Goal: Task Accomplishment & Management: Manage account settings

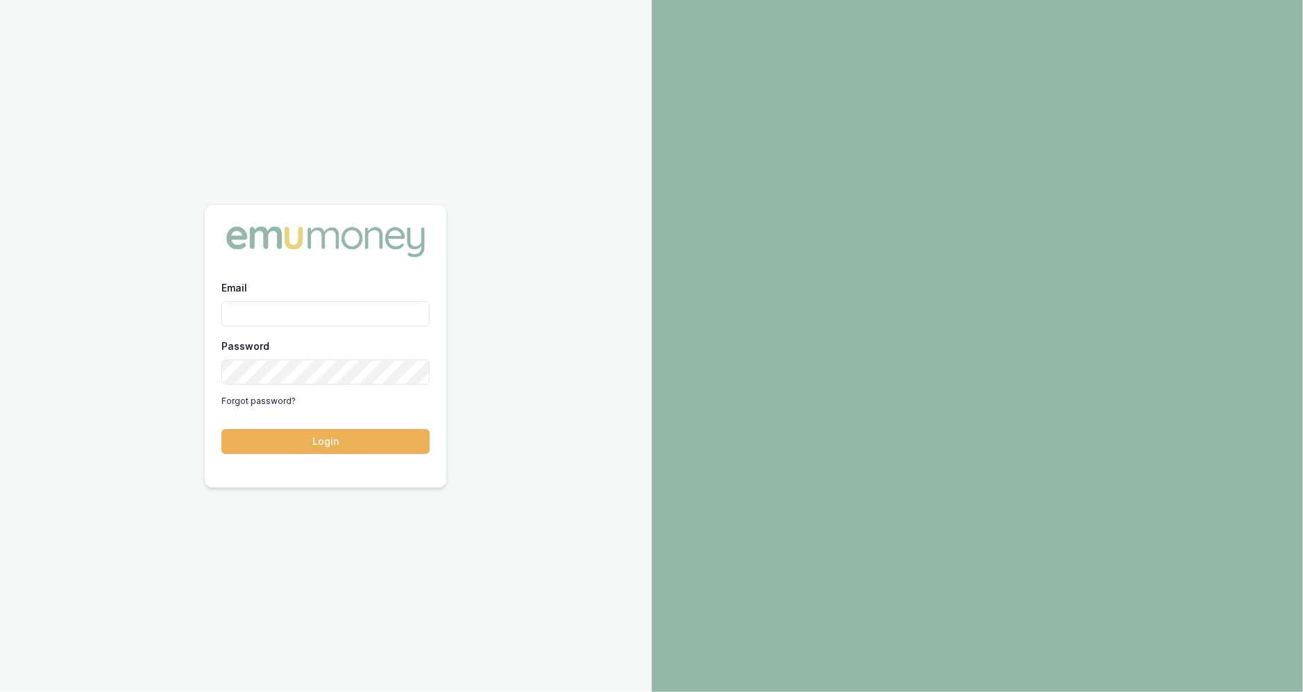
type input "jackson.fanfulla@emumoney.com.au"
click at [284, 433] on button "Login" at bounding box center [325, 441] width 208 height 25
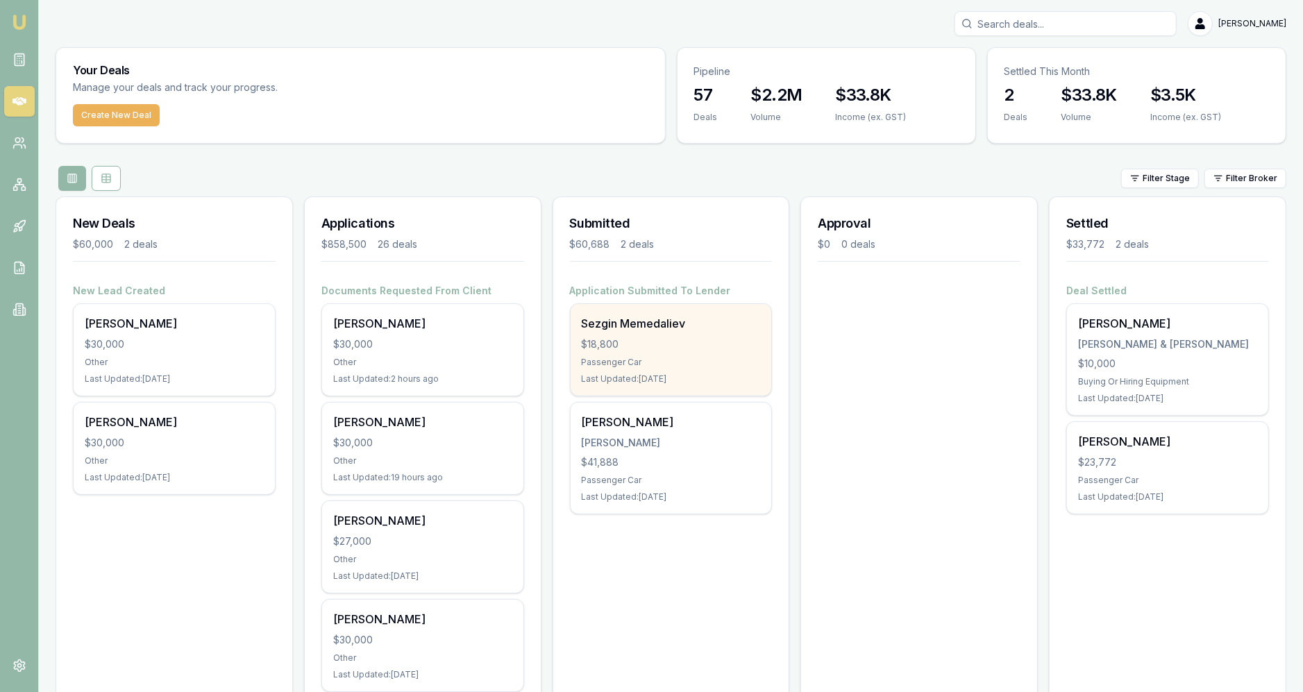
click at [748, 371] on div "Sezgin Memedaliev $18,800 Passenger Car Last Updated: 2 days ago" at bounding box center [671, 350] width 201 height 92
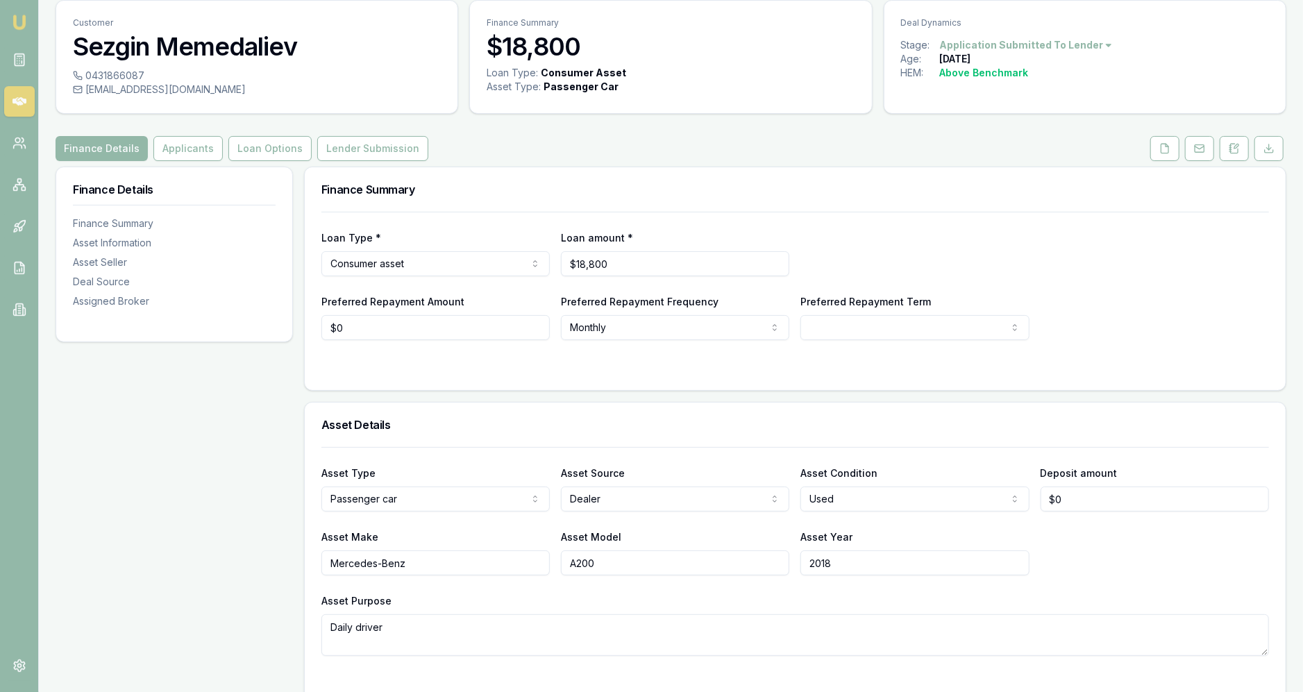
scroll to position [61, 0]
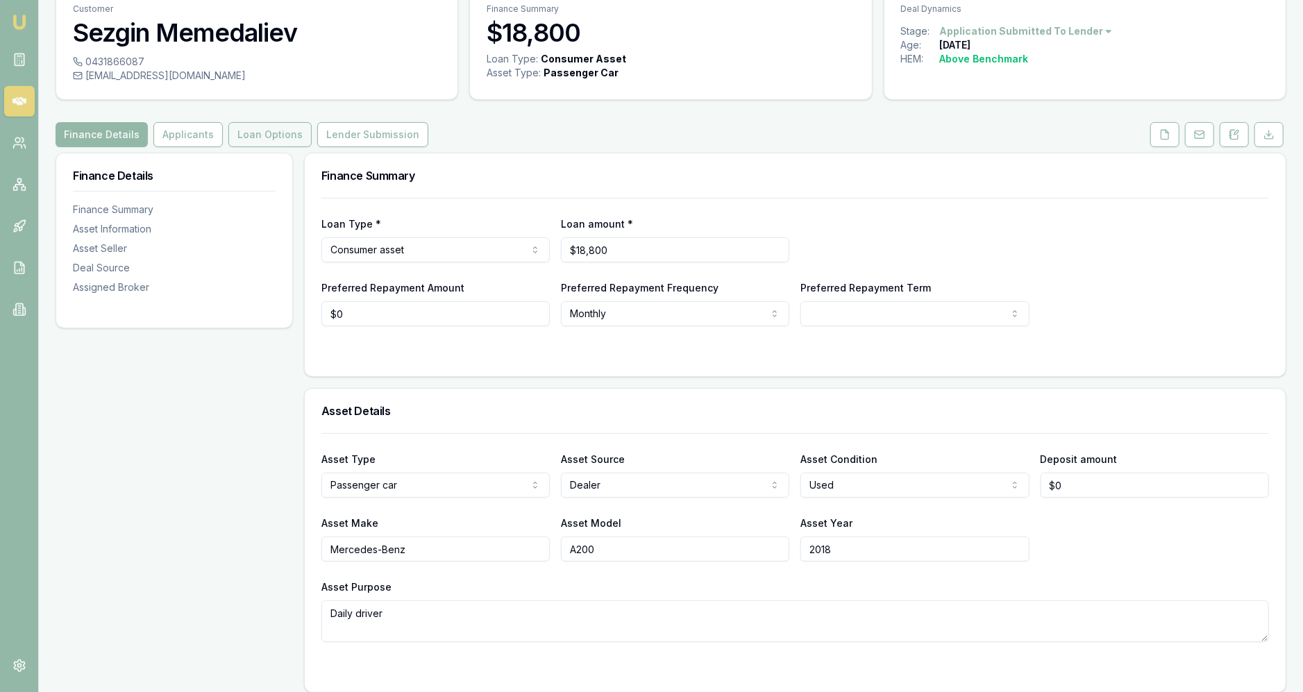
click at [282, 137] on button "Loan Options" at bounding box center [269, 134] width 83 height 25
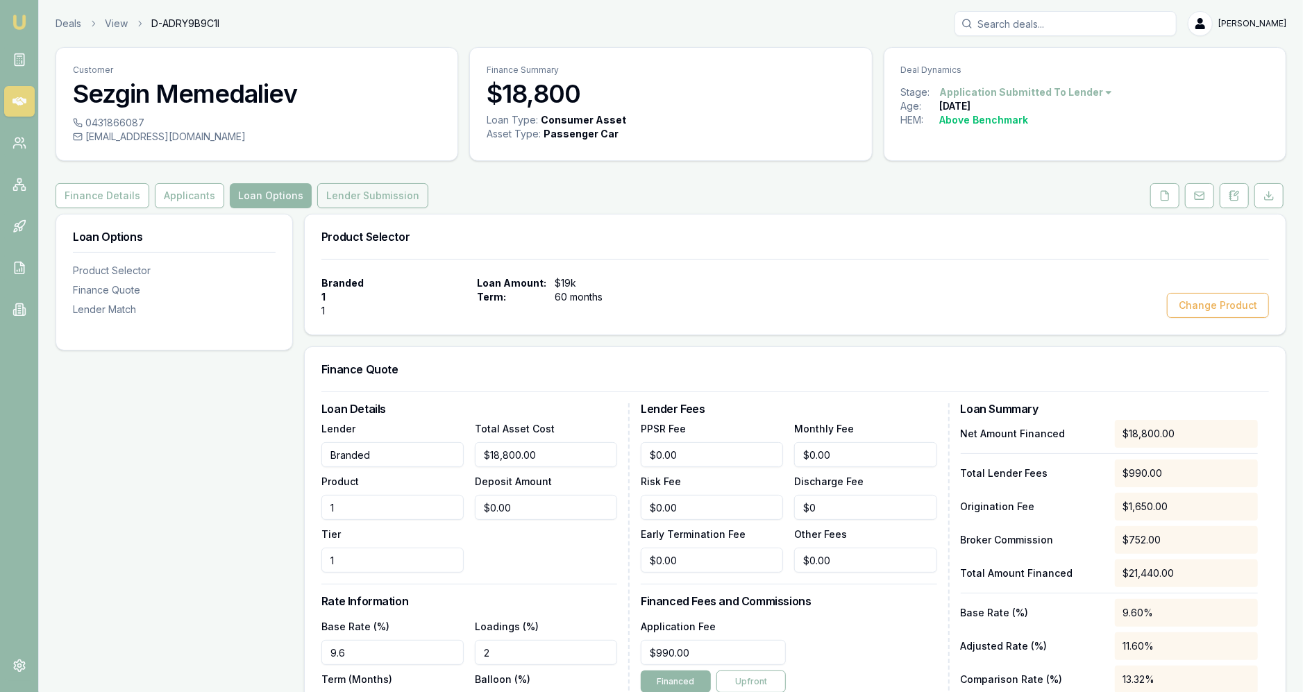
click at [343, 207] on button "Lender Submission" at bounding box center [372, 195] width 111 height 25
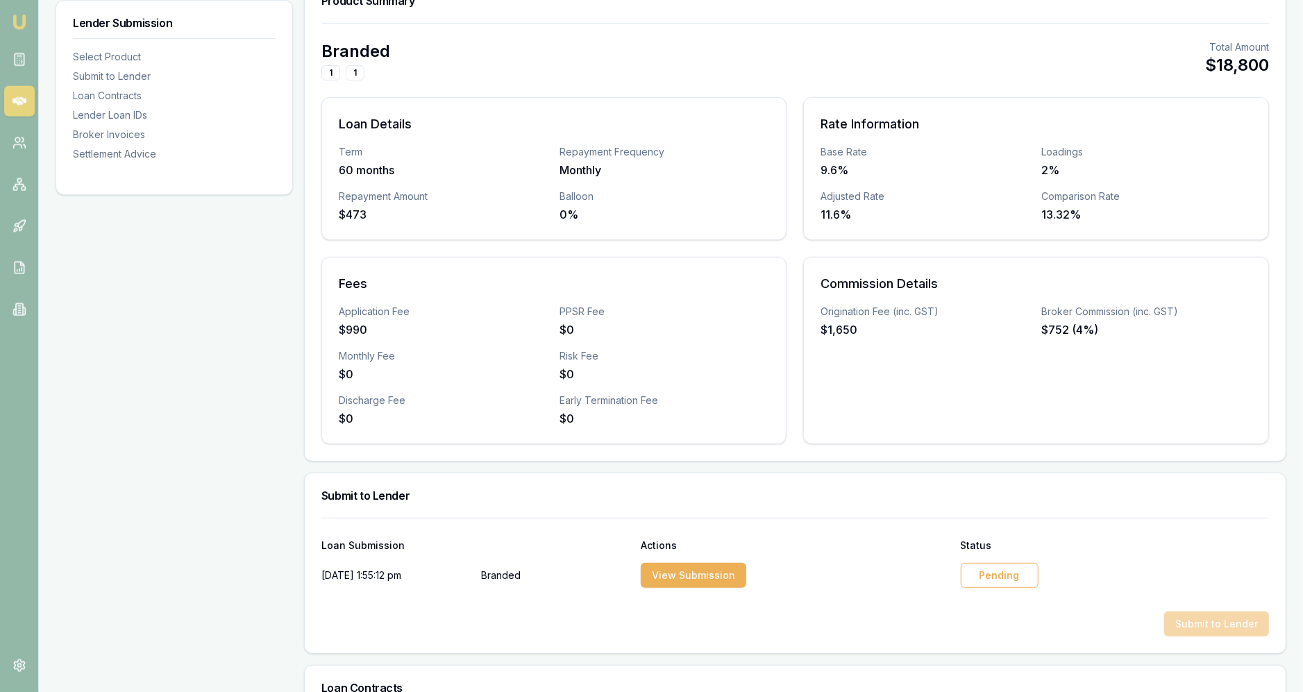
scroll to position [237, 0]
click at [974, 567] on div "Pending" at bounding box center [1000, 574] width 78 height 25
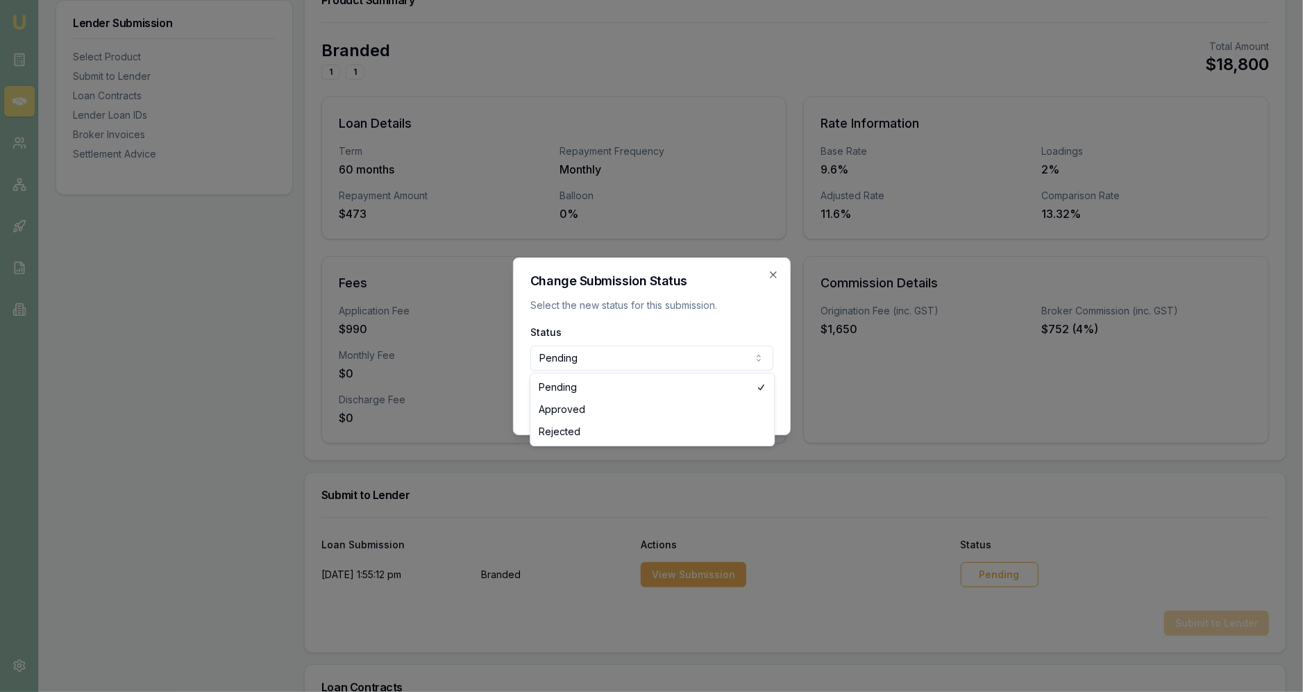
click at [637, 360] on body "Emu Broker Deals View D-ADRY9B9C1I Jackson Fanfulla Toggle Menu Customer Sezgin…" at bounding box center [651, 109] width 1303 height 692
select select "APPROVED"
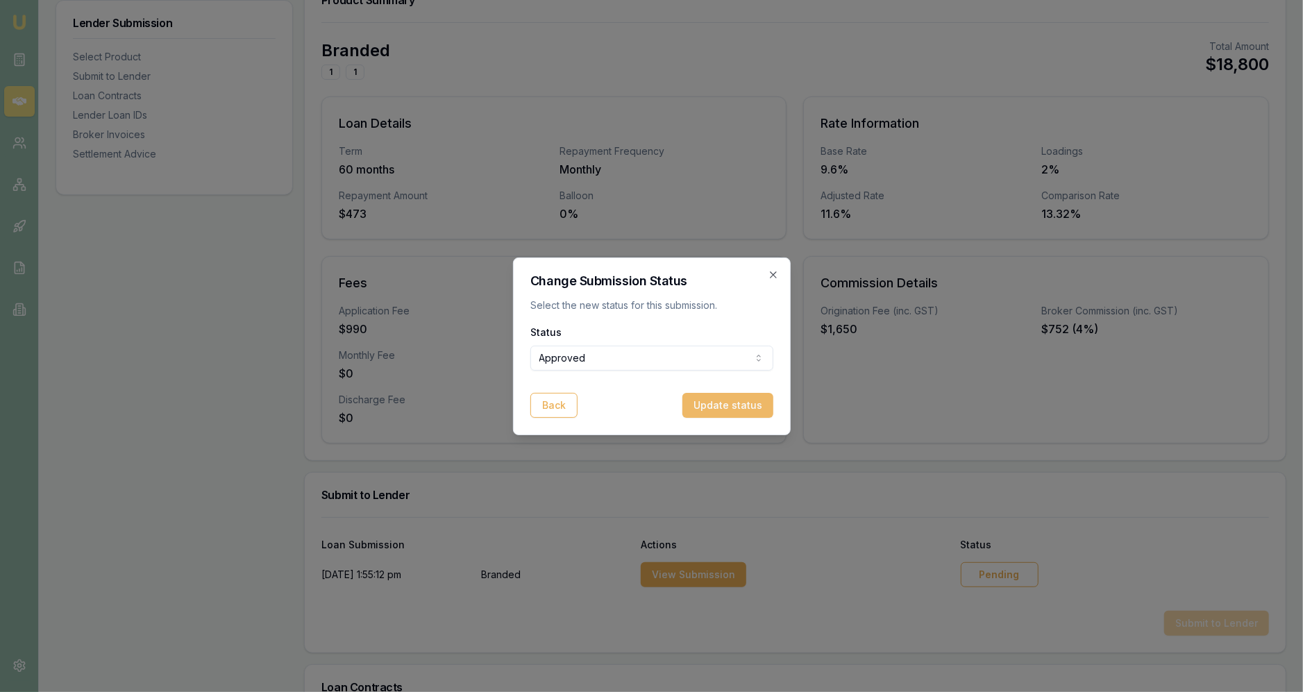
click at [748, 400] on button "Update status" at bounding box center [727, 405] width 91 height 25
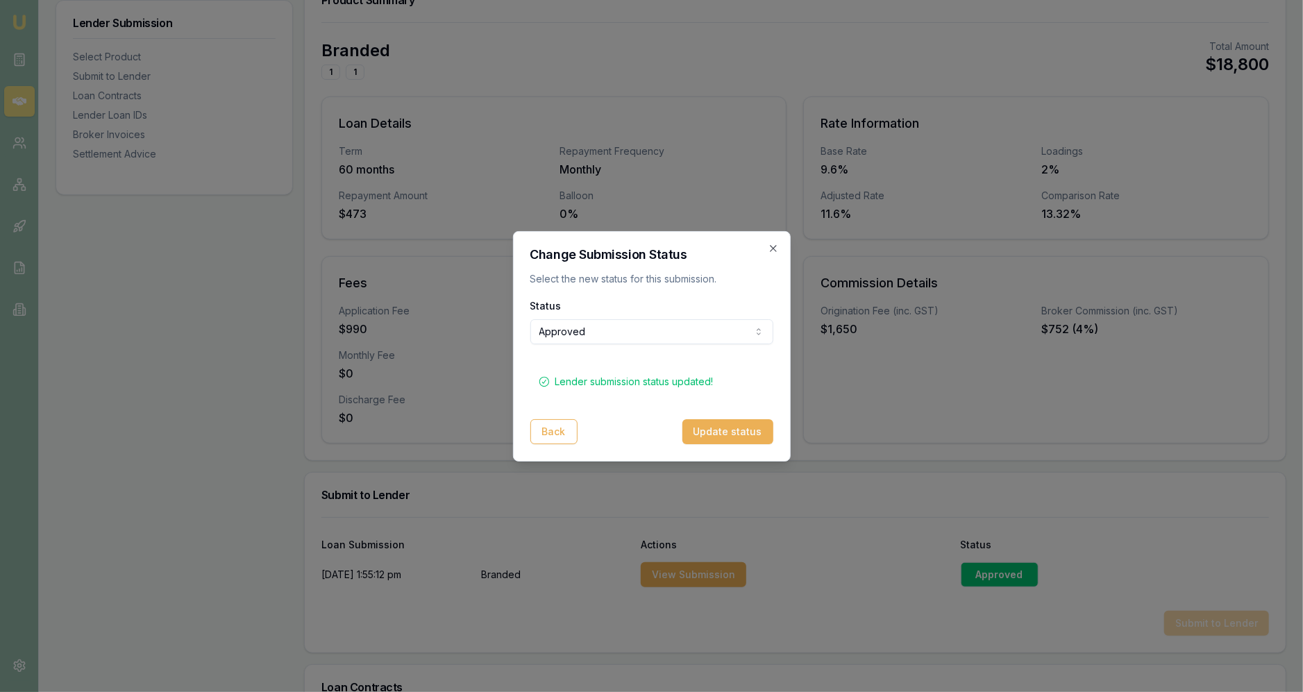
click at [781, 253] on div "Change Submission Status Select the new status for this submission. Status Appr…" at bounding box center [652, 346] width 278 height 230
click at [774, 247] on icon "button" at bounding box center [773, 248] width 6 height 6
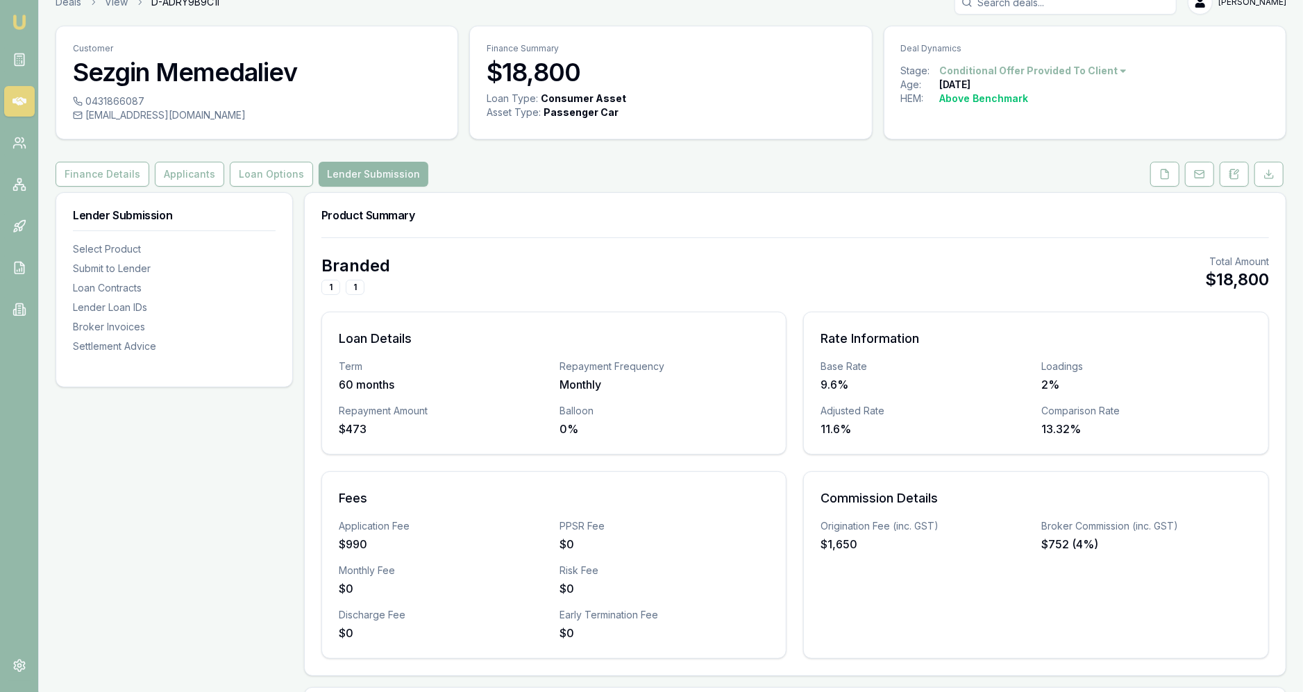
scroll to position [0, 0]
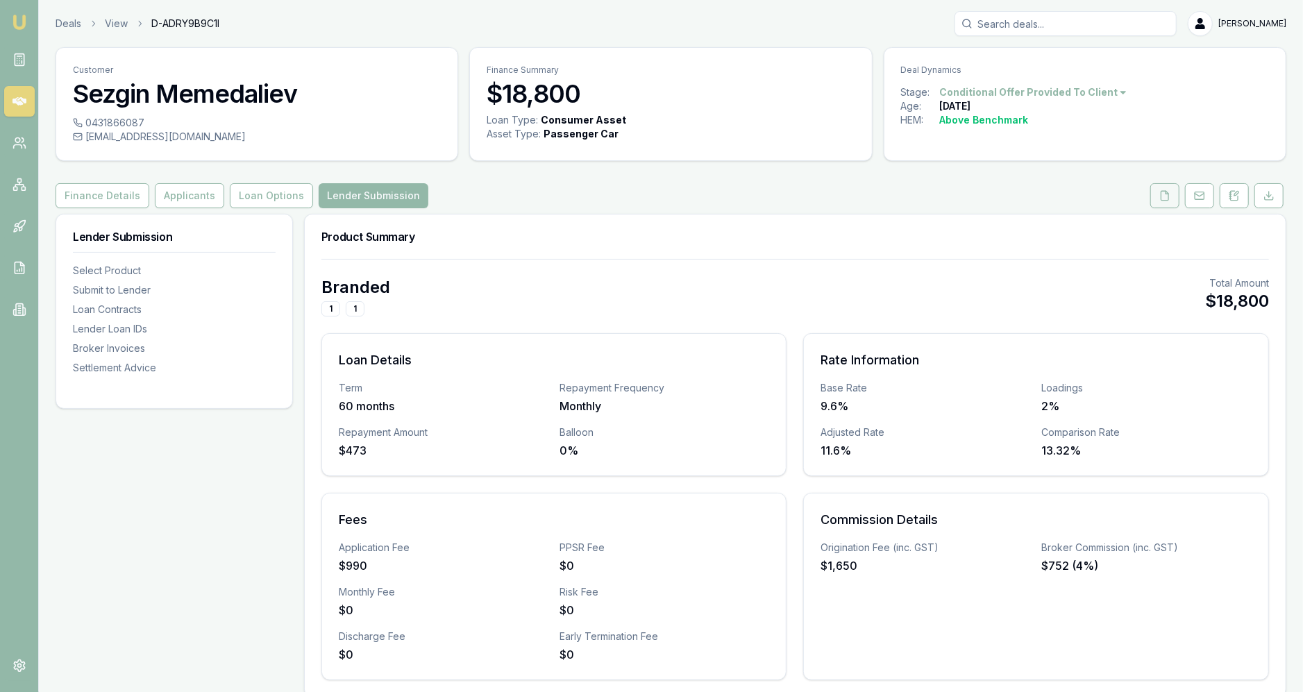
click at [1176, 190] on button at bounding box center [1164, 195] width 29 height 25
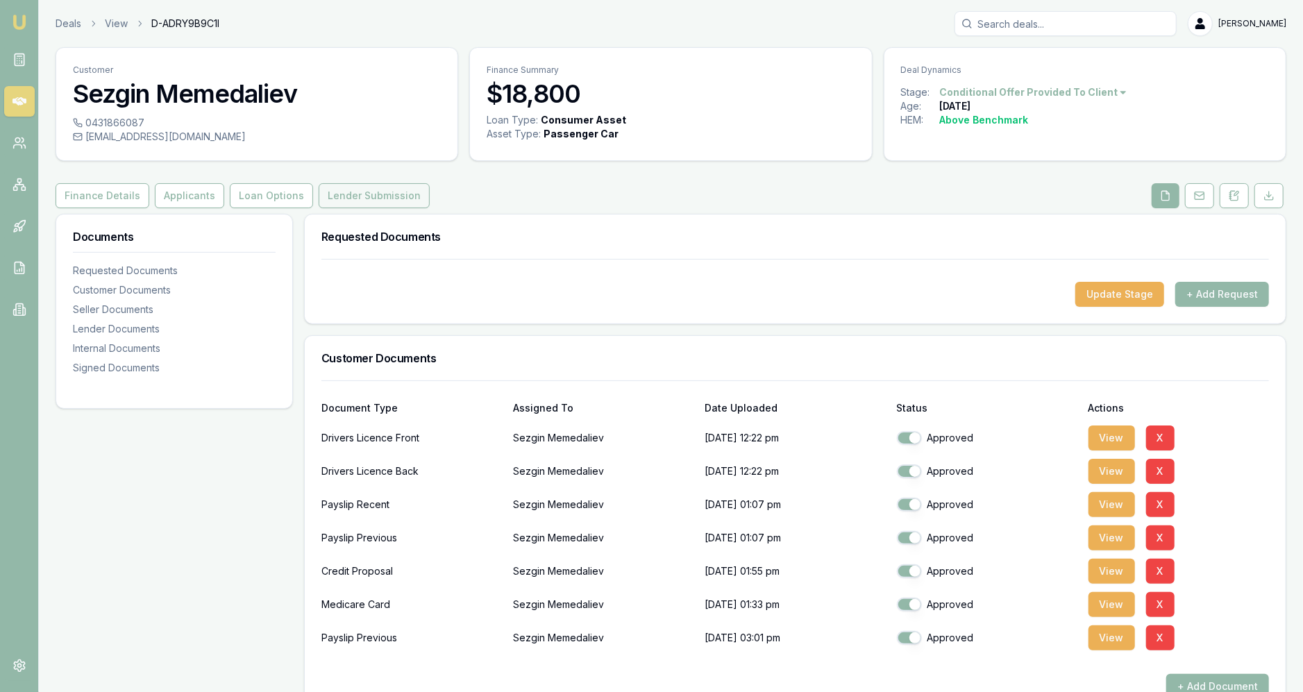
click at [330, 193] on button "Lender Submission" at bounding box center [374, 195] width 111 height 25
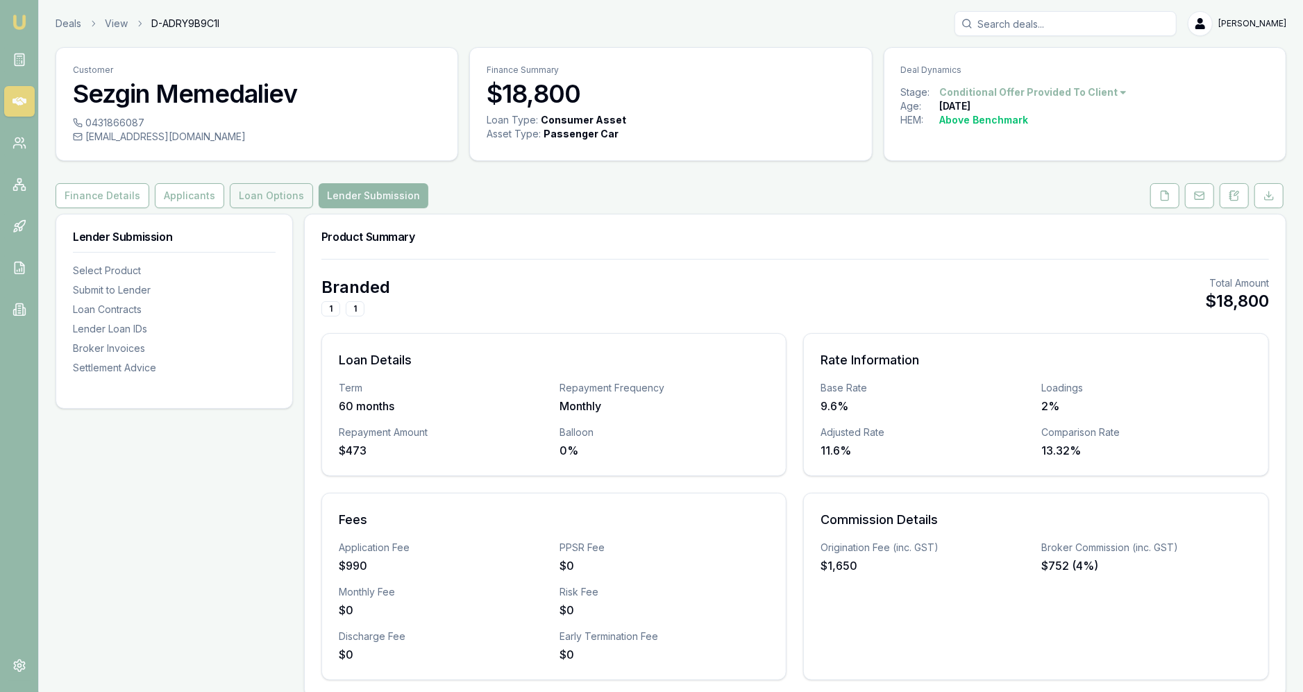
click at [267, 200] on button "Loan Options" at bounding box center [271, 195] width 83 height 25
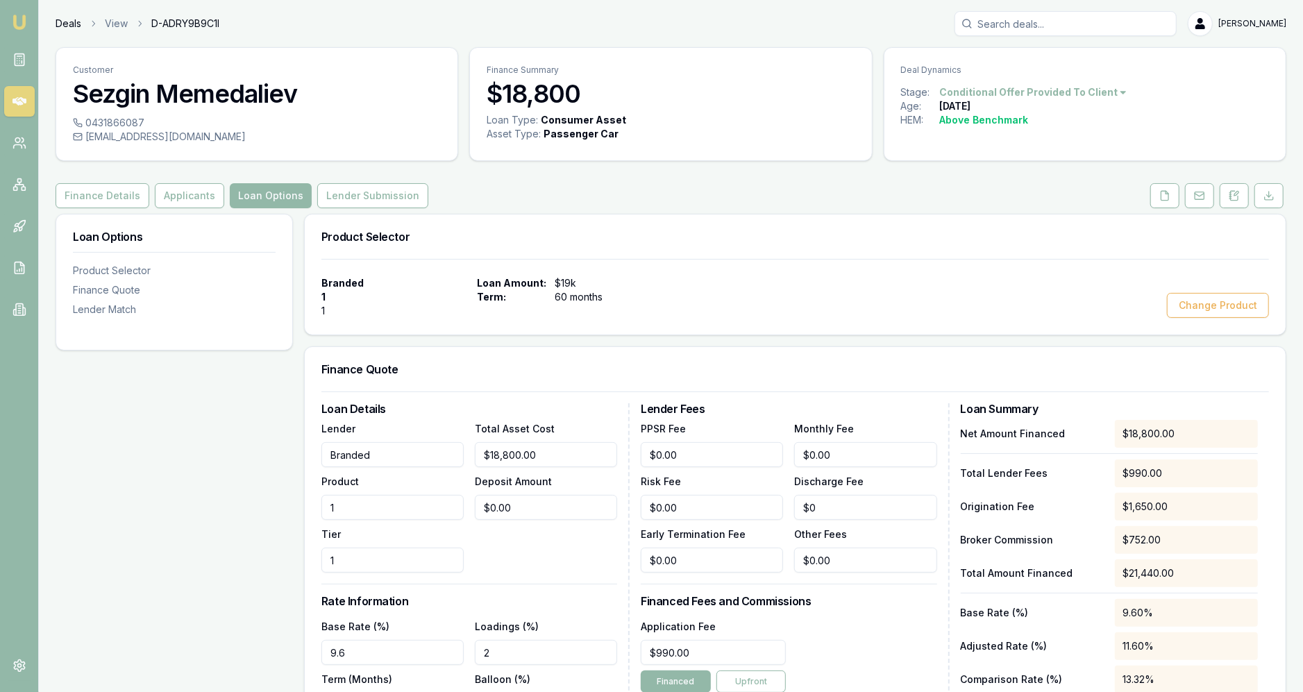
click at [66, 24] on link "Deals" at bounding box center [69, 24] width 26 height 14
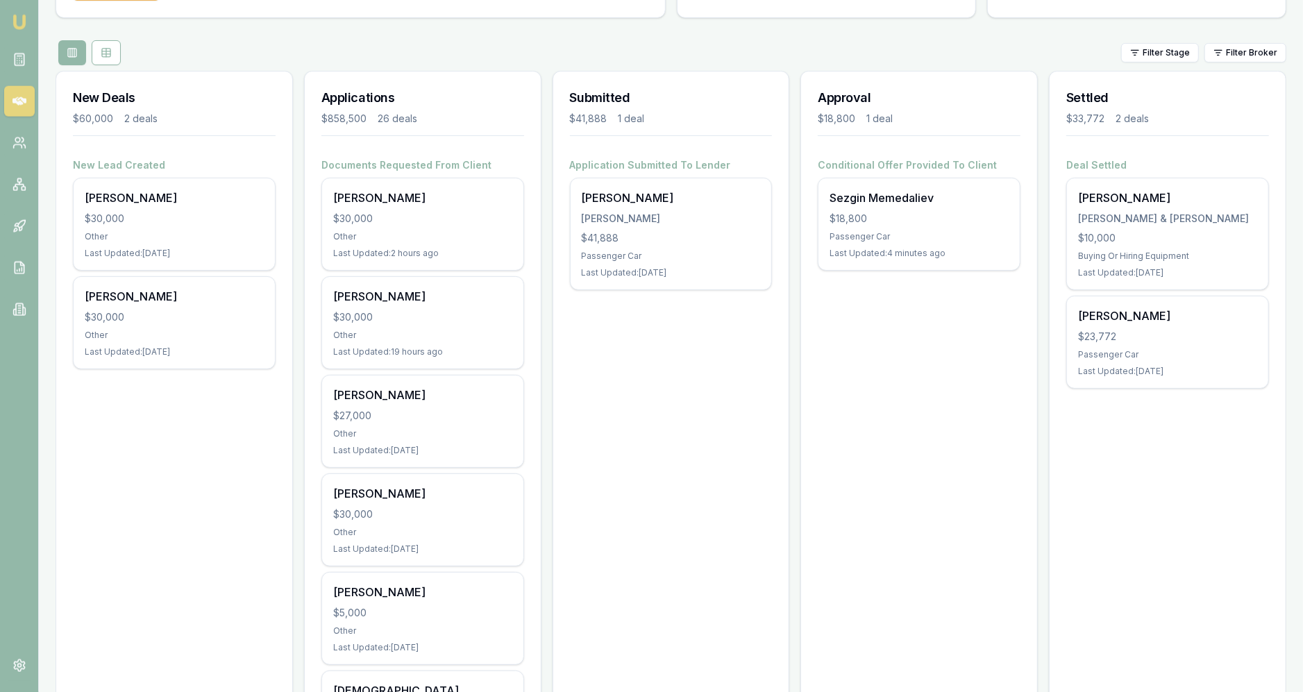
scroll to position [128, 0]
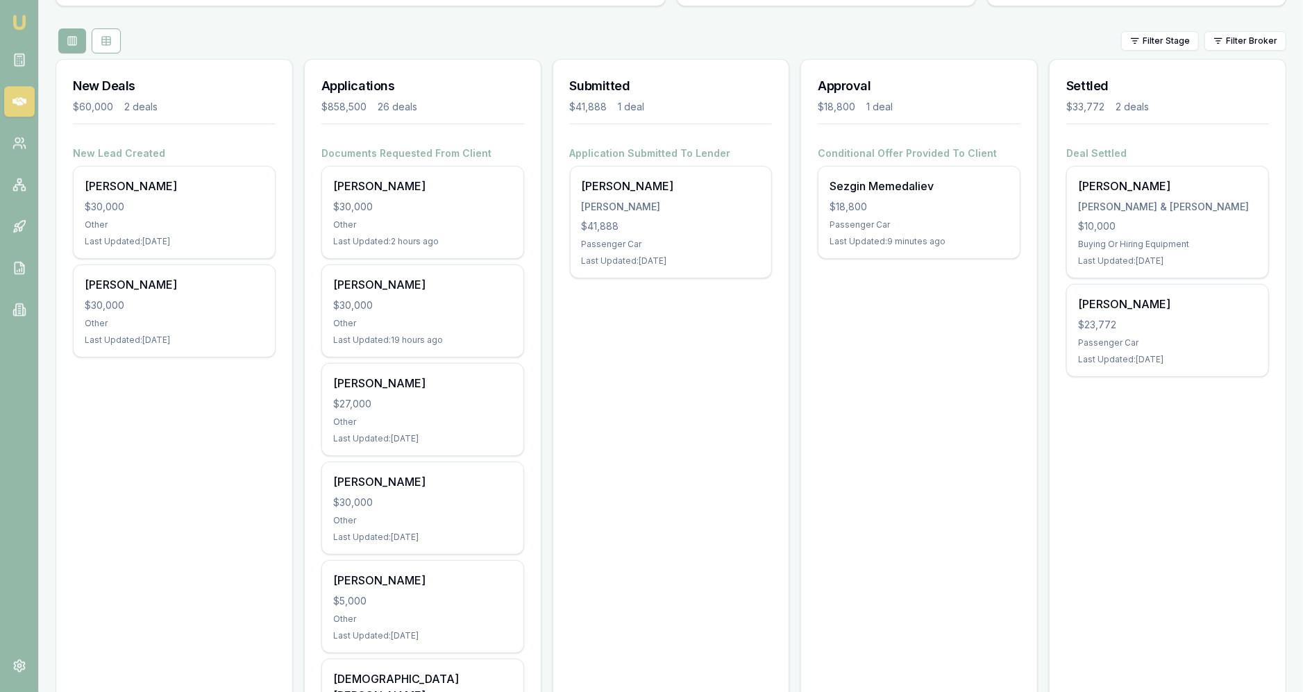
scroll to position [0, 0]
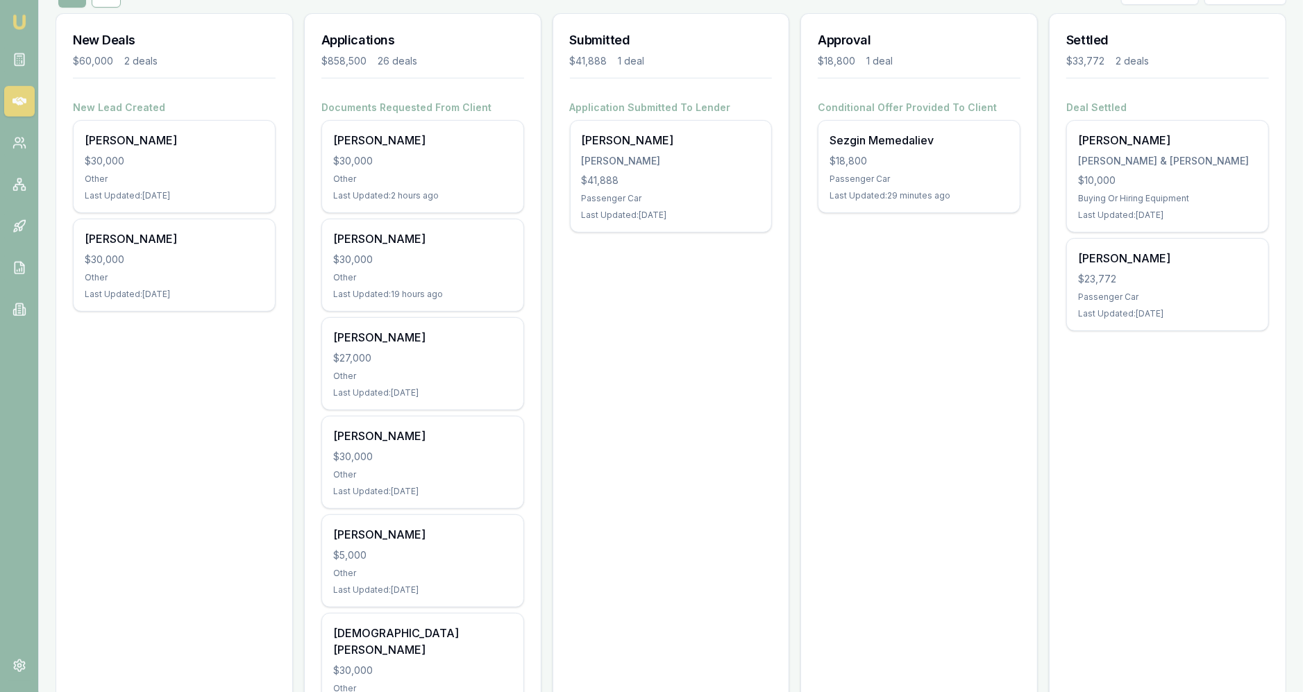
scroll to position [183, 0]
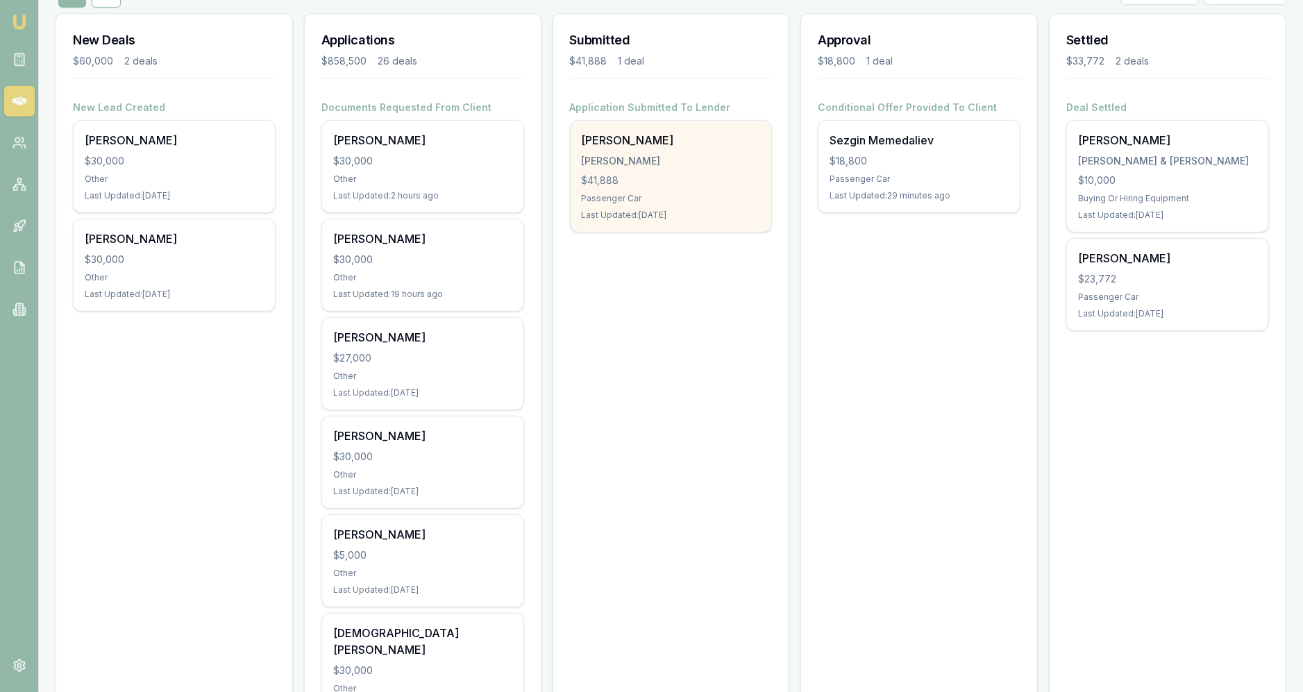
click at [631, 174] on div "$41,888" at bounding box center [671, 181] width 179 height 14
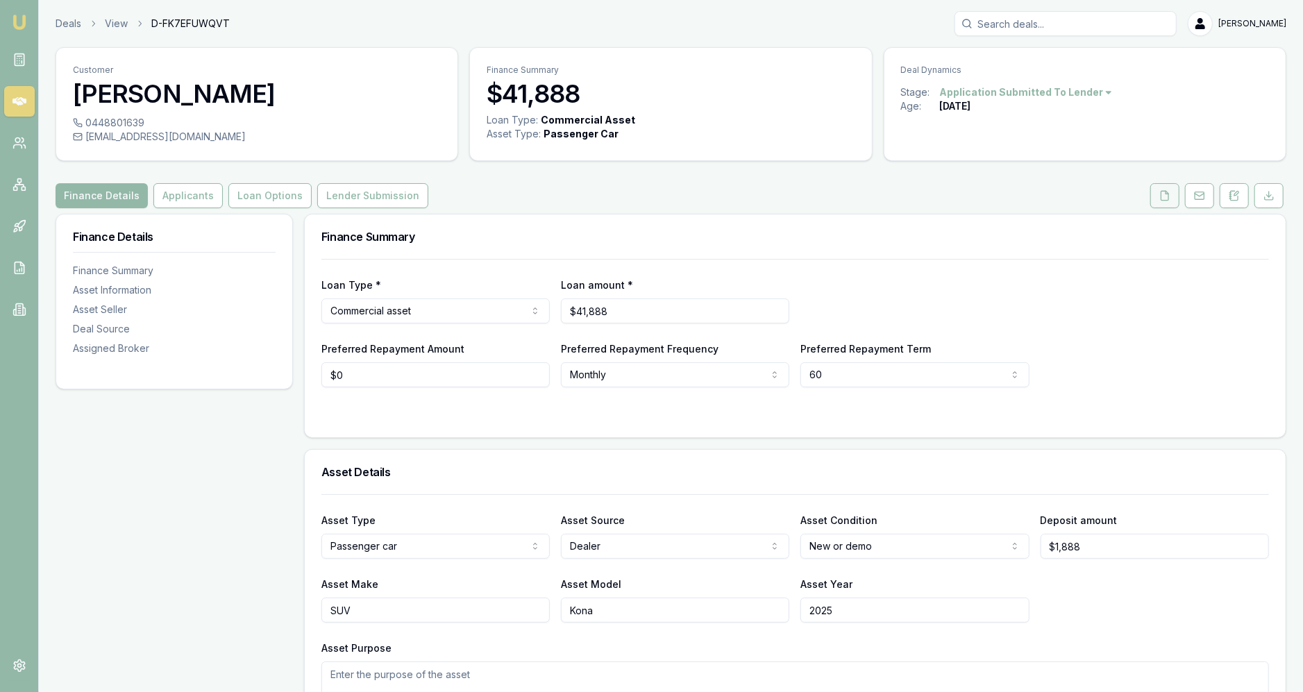
click at [1162, 203] on button at bounding box center [1164, 195] width 29 height 25
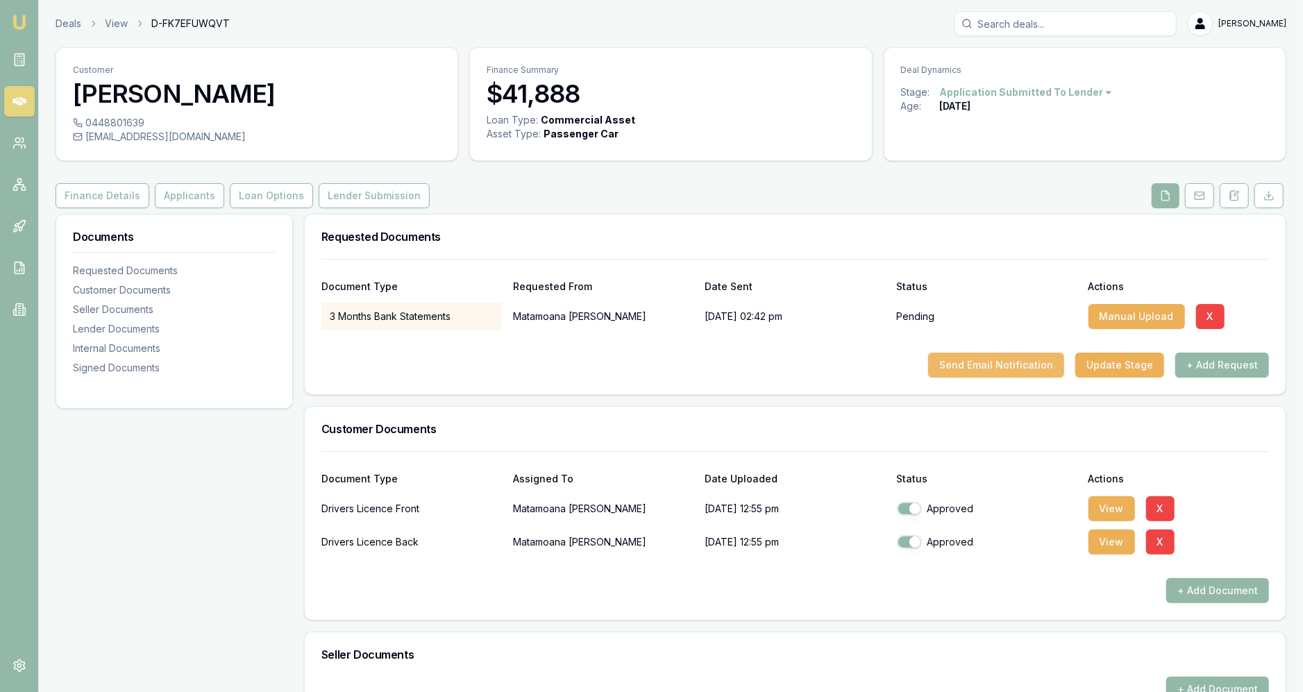
click at [1001, 362] on button "Send Email Notification" at bounding box center [996, 365] width 136 height 25
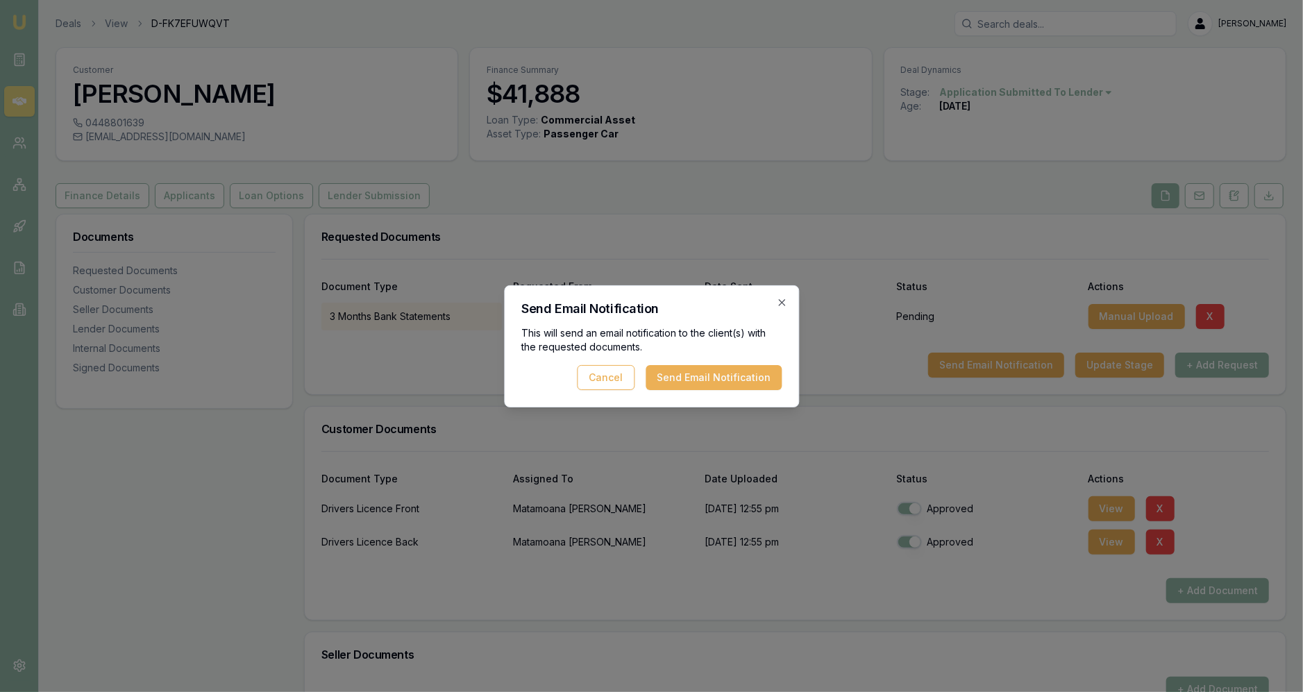
click at [773, 363] on div "This will send an email notification to the client(s) with the requested docume…" at bounding box center [651, 358] width 260 height 64
click at [769, 385] on button "Send Email Notification" at bounding box center [714, 377] width 136 height 25
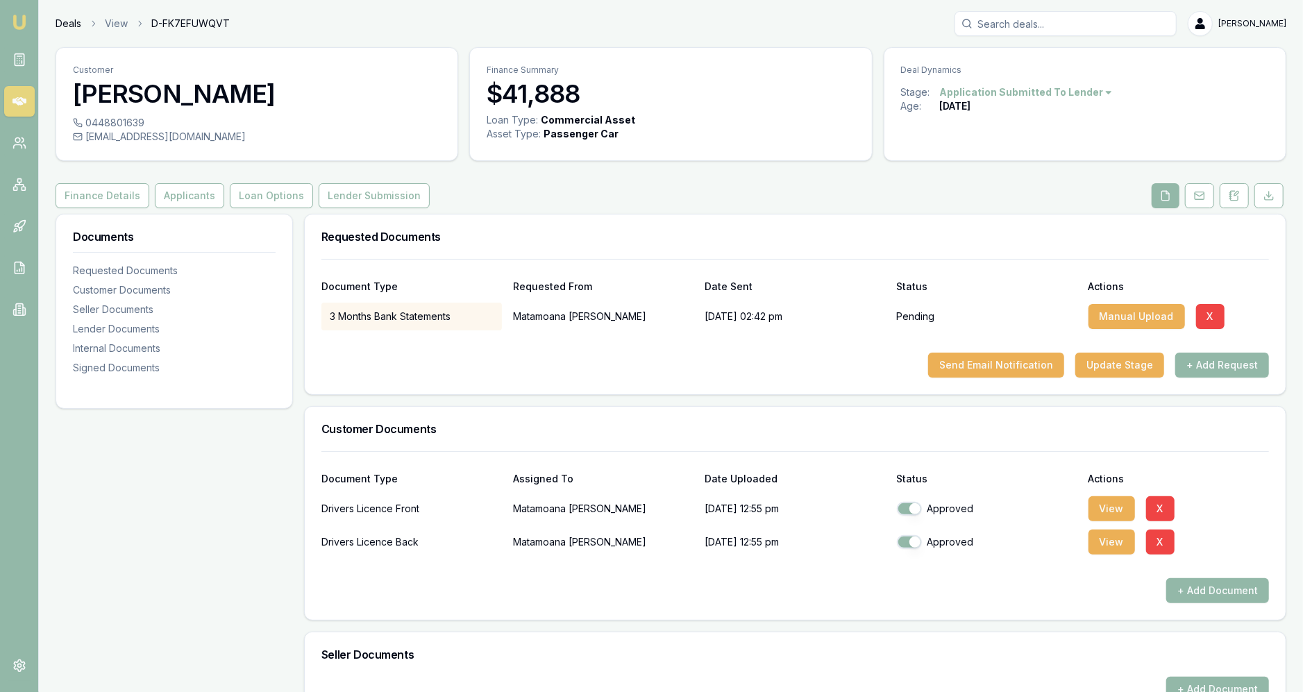
click at [66, 26] on link "Deals" at bounding box center [69, 24] width 26 height 14
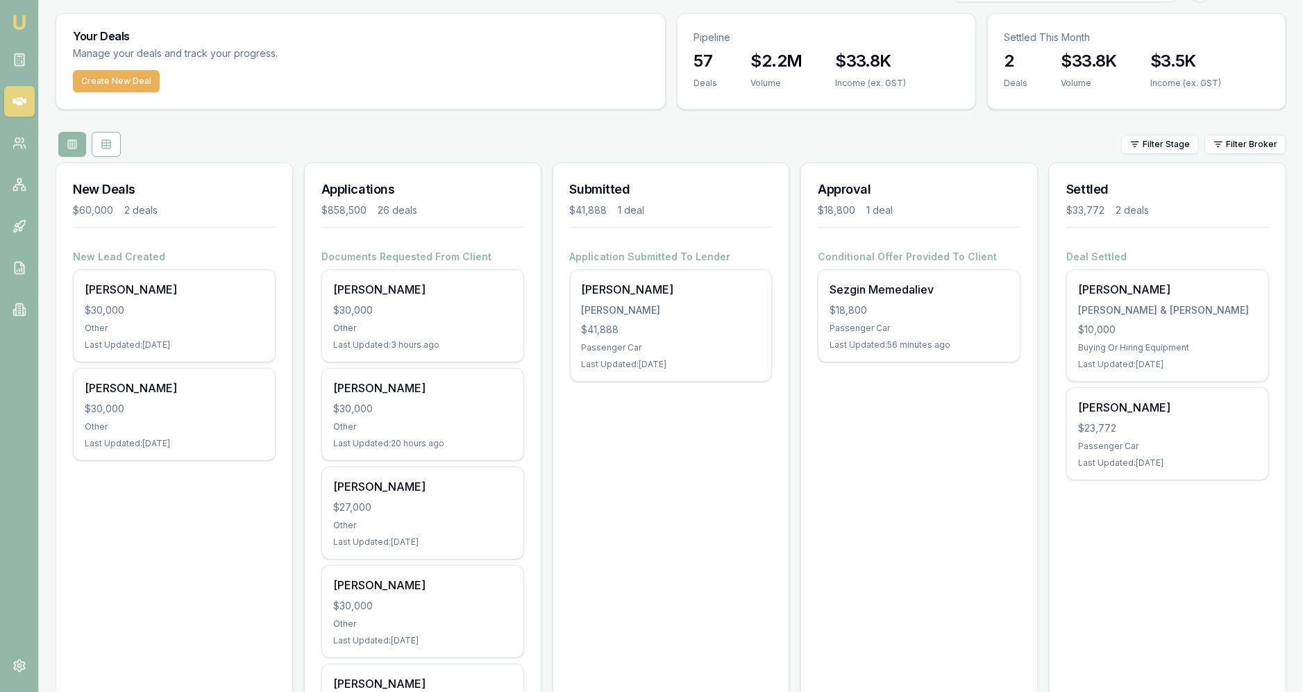
scroll to position [36, 0]
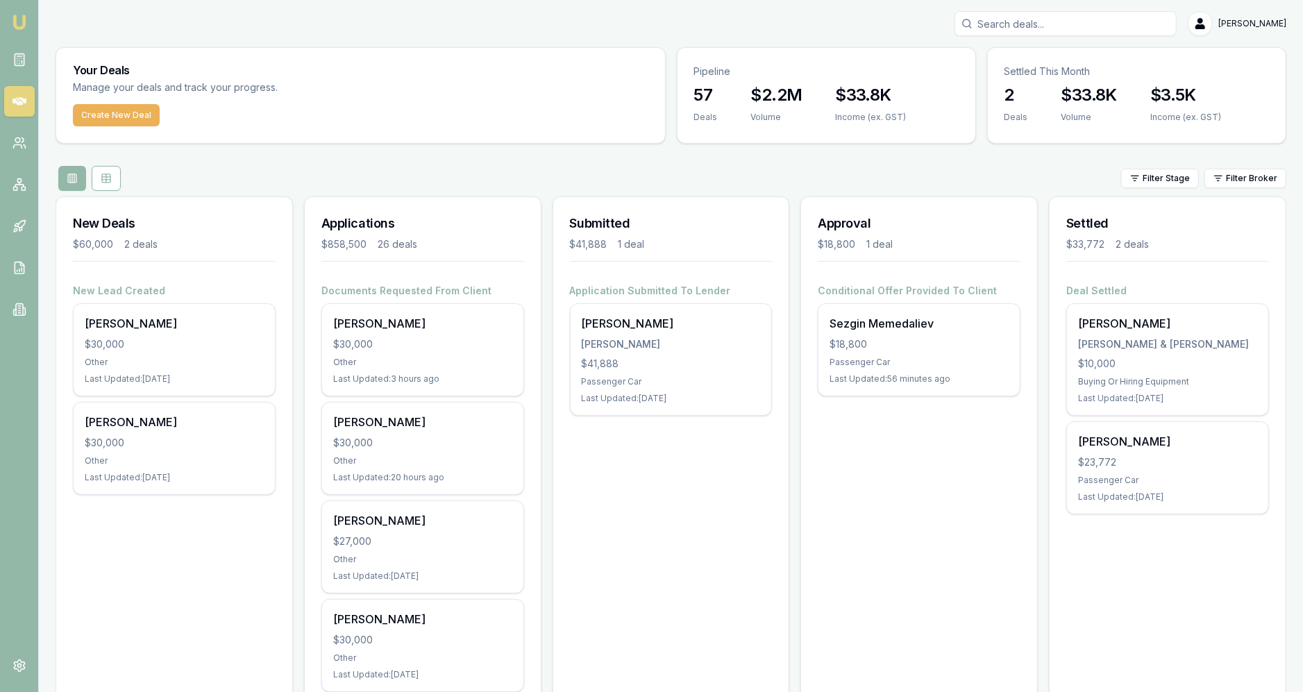
scroll to position [71, 0]
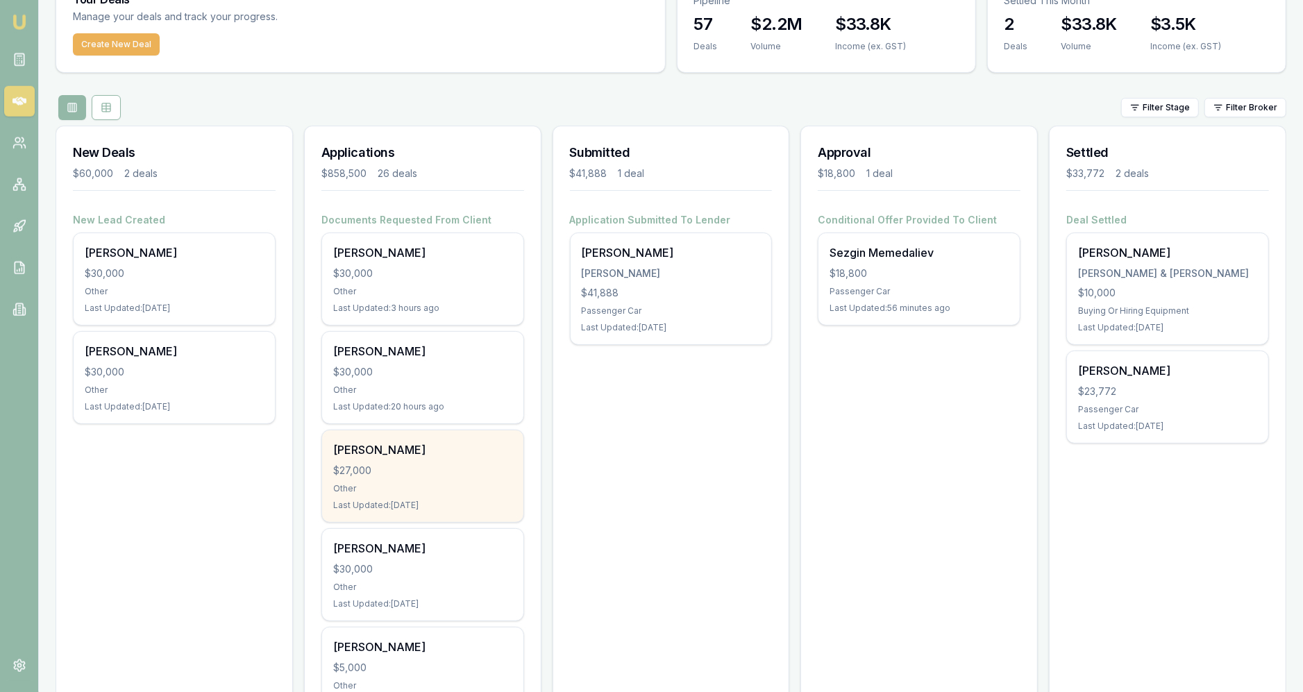
click at [522, 463] on div "Benjamin Newman $27,000 Other Last Updated: 1 day ago" at bounding box center [422, 476] width 201 height 92
